Goal: Information Seeking & Learning: Learn about a topic

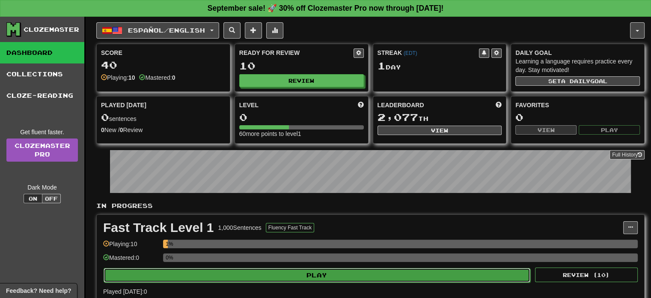
click at [259, 278] on button "Play" at bounding box center [317, 275] width 427 height 15
select select "**"
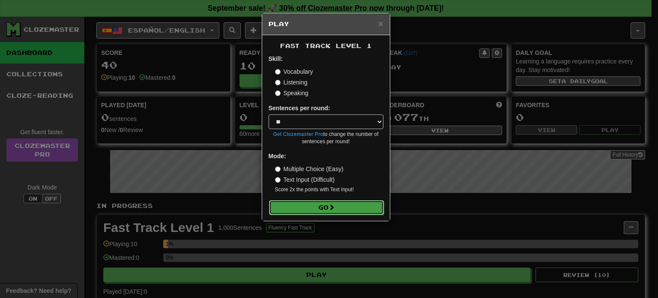
click at [341, 207] on button "Go" at bounding box center [326, 207] width 115 height 15
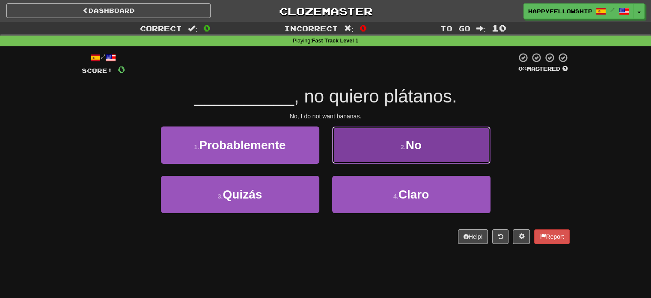
click at [420, 151] on span "No" at bounding box center [414, 144] width 16 height 13
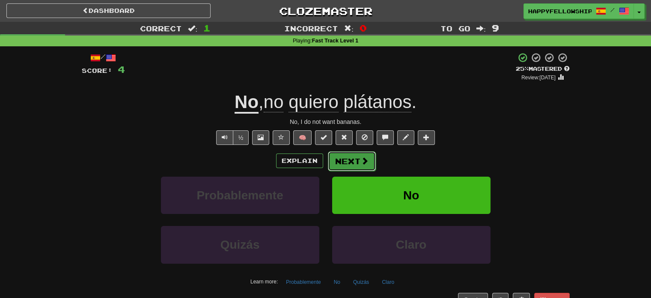
click at [353, 159] on button "Next" at bounding box center [352, 161] width 48 height 20
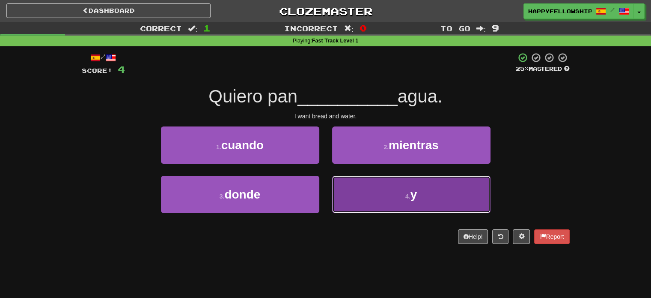
click at [350, 197] on button "4 . y" at bounding box center [411, 194] width 158 height 37
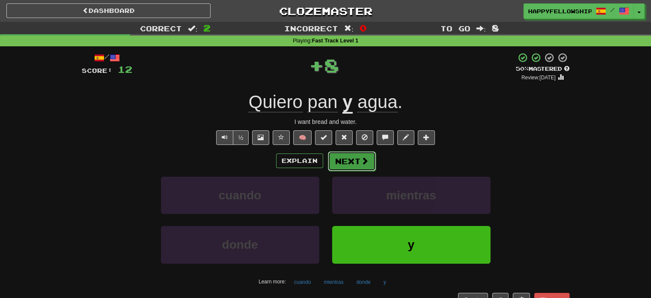
click at [366, 165] on button "Next" at bounding box center [352, 161] width 48 height 20
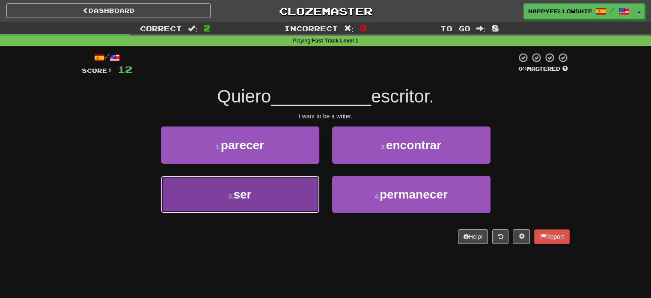
click at [240, 191] on span "ser" at bounding box center [242, 194] width 18 height 13
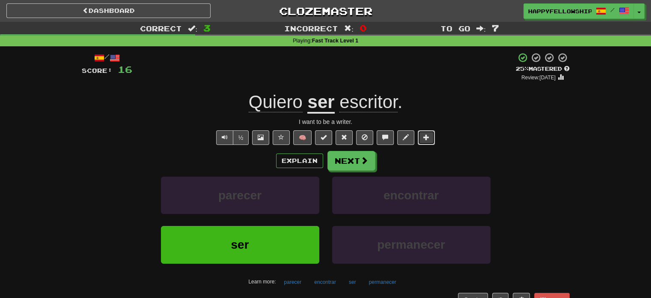
click at [423, 138] on span at bounding box center [426, 137] width 6 height 6
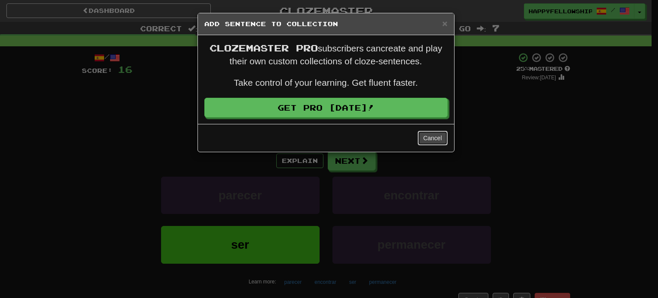
click at [423, 138] on button "Cancel" at bounding box center [432, 138] width 30 height 15
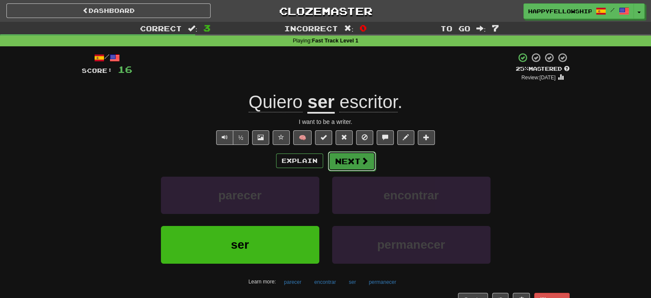
click at [373, 163] on button "Next" at bounding box center [352, 161] width 48 height 20
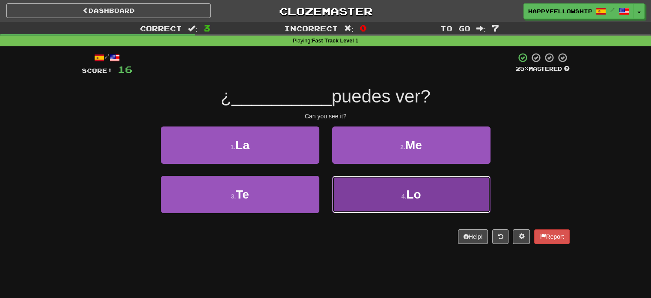
click at [351, 186] on button "4 . Lo" at bounding box center [411, 194] width 158 height 37
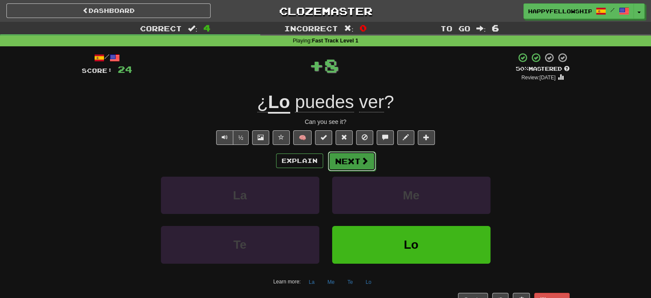
click at [363, 164] on span at bounding box center [365, 161] width 8 height 8
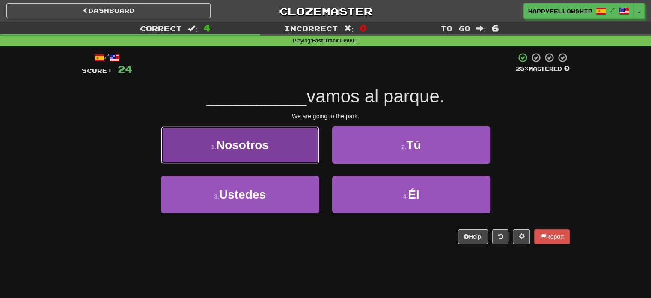
click at [252, 158] on button "1 . Nosotros" at bounding box center [240, 144] width 158 height 37
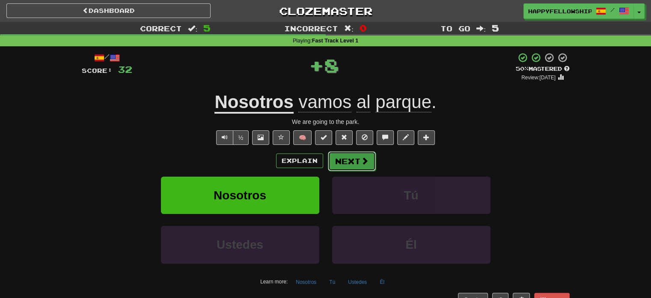
click at [345, 166] on button "Next" at bounding box center [352, 161] width 48 height 20
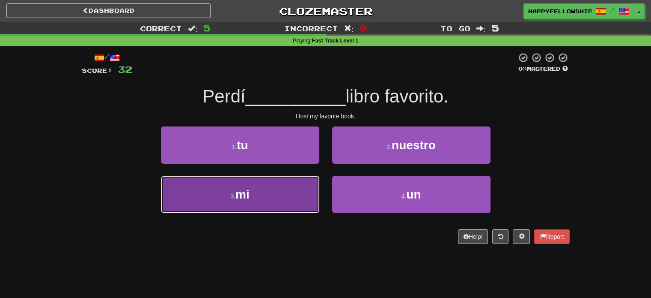
click at [271, 202] on button "3 . mi" at bounding box center [240, 194] width 158 height 37
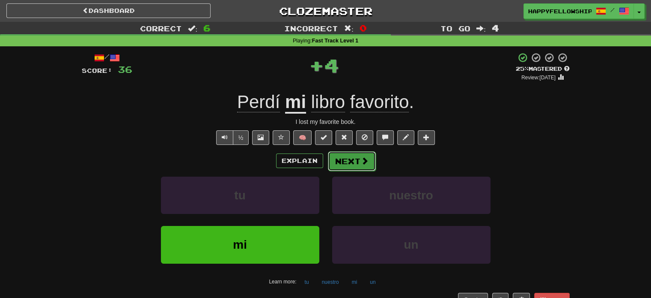
click at [357, 167] on button "Next" at bounding box center [352, 161] width 48 height 20
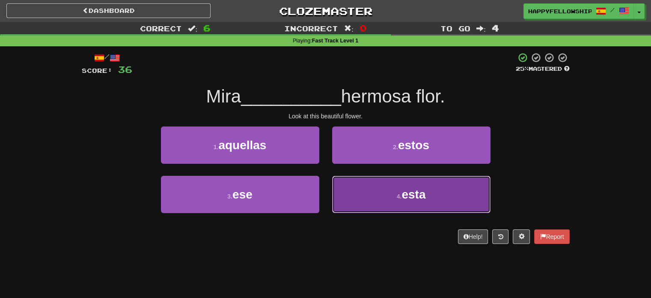
click at [351, 185] on button "4 . esta" at bounding box center [411, 194] width 158 height 37
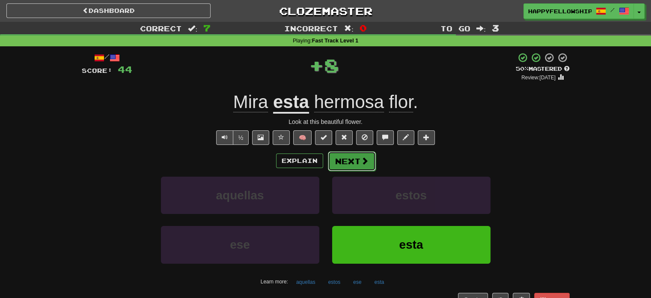
click at [365, 161] on span at bounding box center [365, 161] width 8 height 8
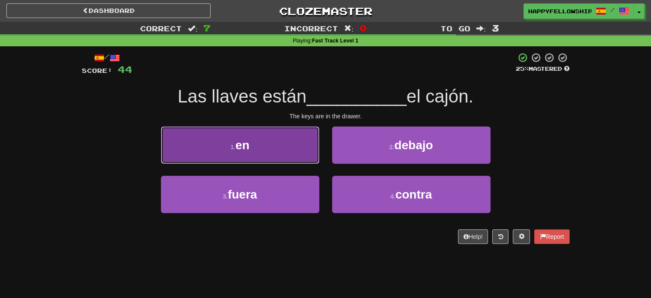
click at [281, 148] on button "1 . en" at bounding box center [240, 144] width 158 height 37
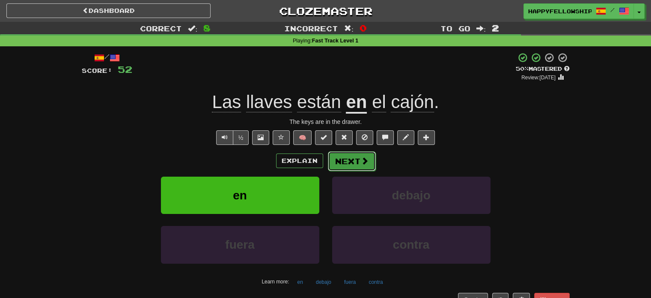
click at [366, 157] on span at bounding box center [365, 161] width 8 height 8
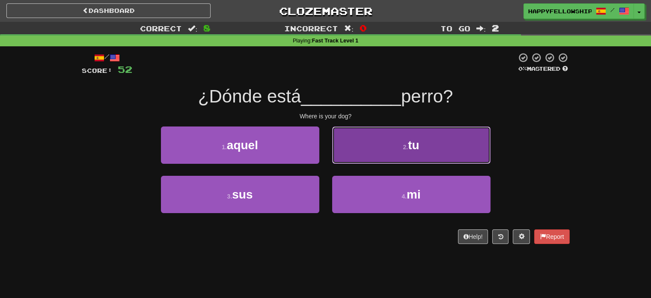
click at [352, 152] on button "2 . tu" at bounding box center [411, 144] width 158 height 37
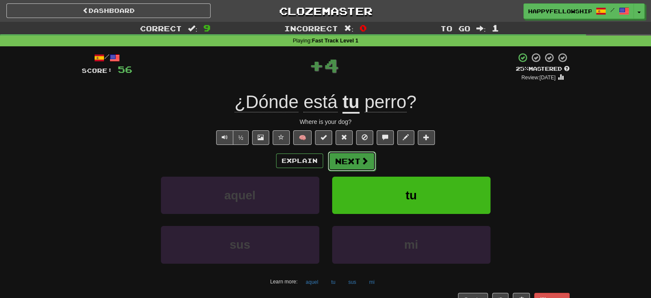
click at [352, 164] on button "Next" at bounding box center [352, 161] width 48 height 20
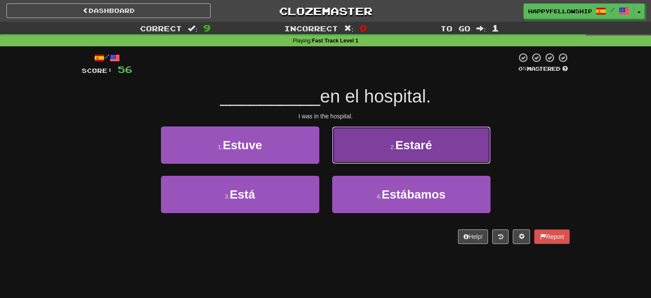
click at [394, 149] on small "2 ." at bounding box center [392, 146] width 5 height 7
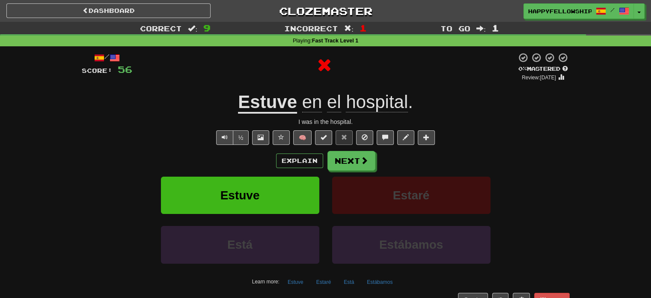
click at [272, 105] on u "Estuve" at bounding box center [267, 103] width 59 height 22
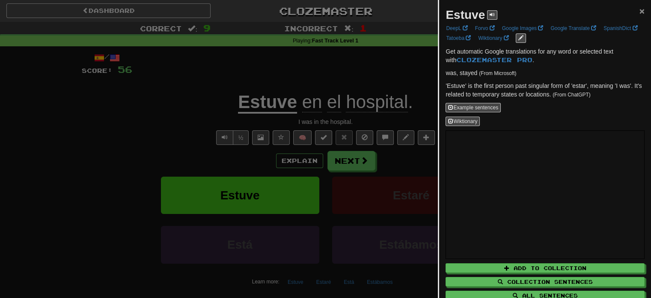
click at [640, 15] on span "×" at bounding box center [642, 11] width 5 height 10
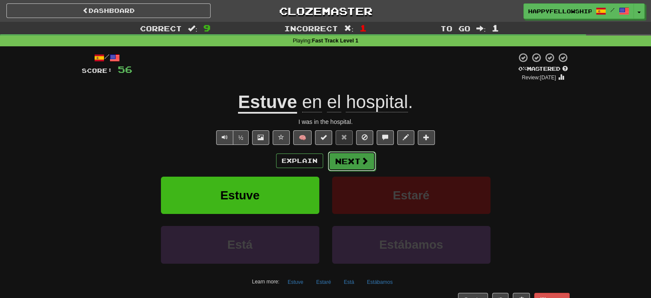
click at [335, 166] on button "Next" at bounding box center [352, 161] width 48 height 20
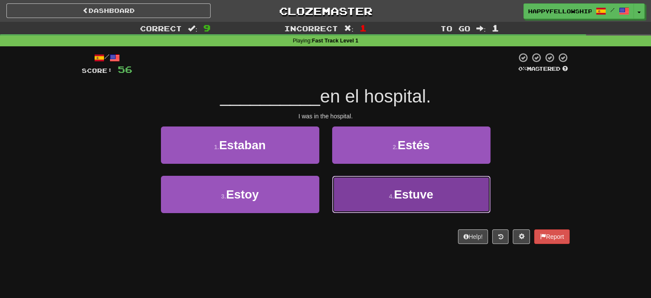
click at [426, 179] on button "4 . Estuve" at bounding box center [411, 194] width 158 height 37
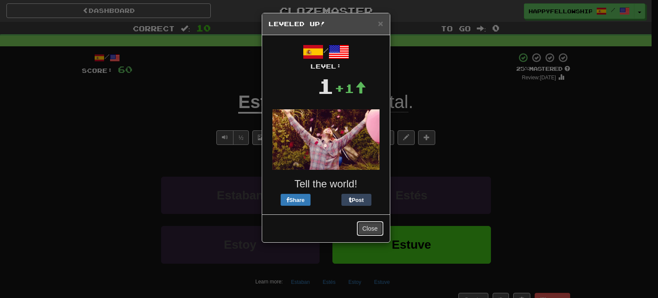
click at [371, 224] on button "Close" at bounding box center [370, 228] width 27 height 15
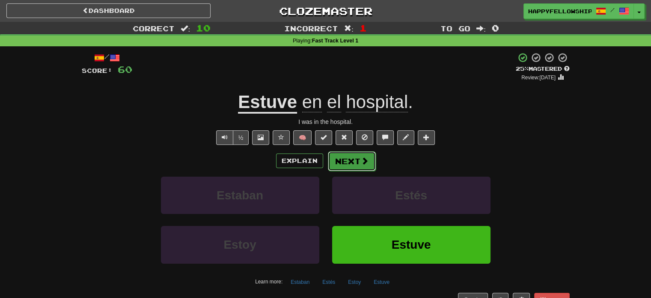
click at [354, 169] on button "Next" at bounding box center [352, 161] width 48 height 20
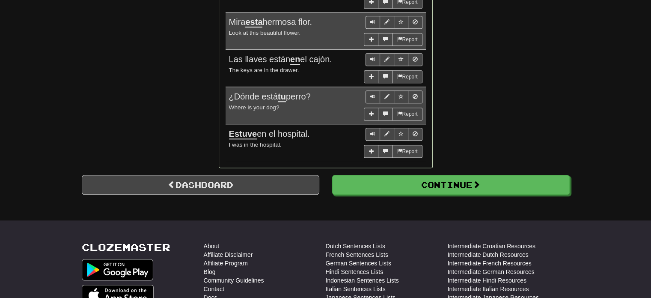
scroll to position [724, 0]
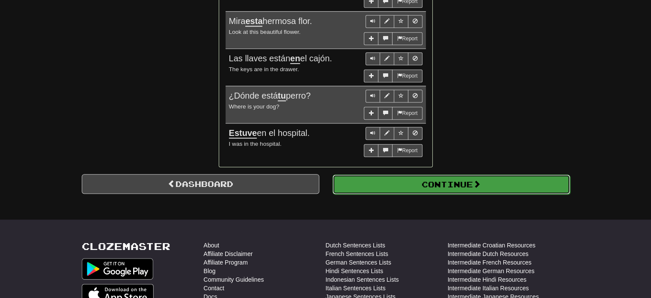
click at [463, 178] on button "Continue" at bounding box center [452, 184] width 238 height 20
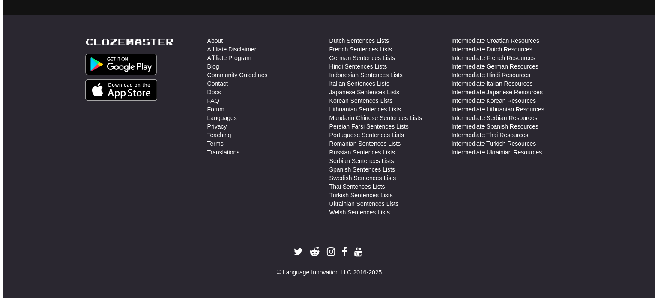
scroll to position [304, 0]
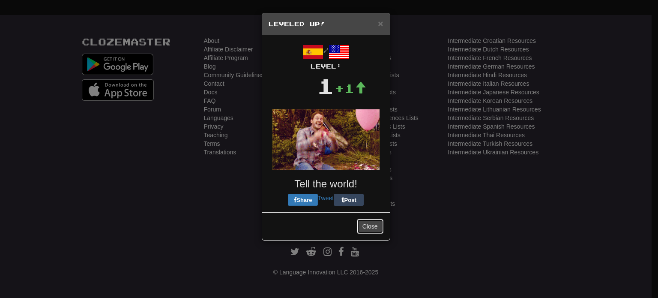
click at [366, 231] on button "Close" at bounding box center [370, 226] width 27 height 15
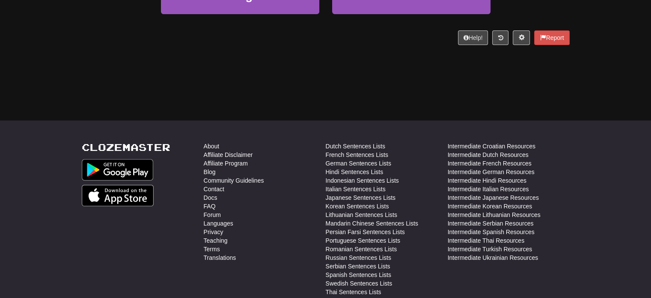
scroll to position [0, 0]
